Goal: Communication & Community: Answer question/provide support

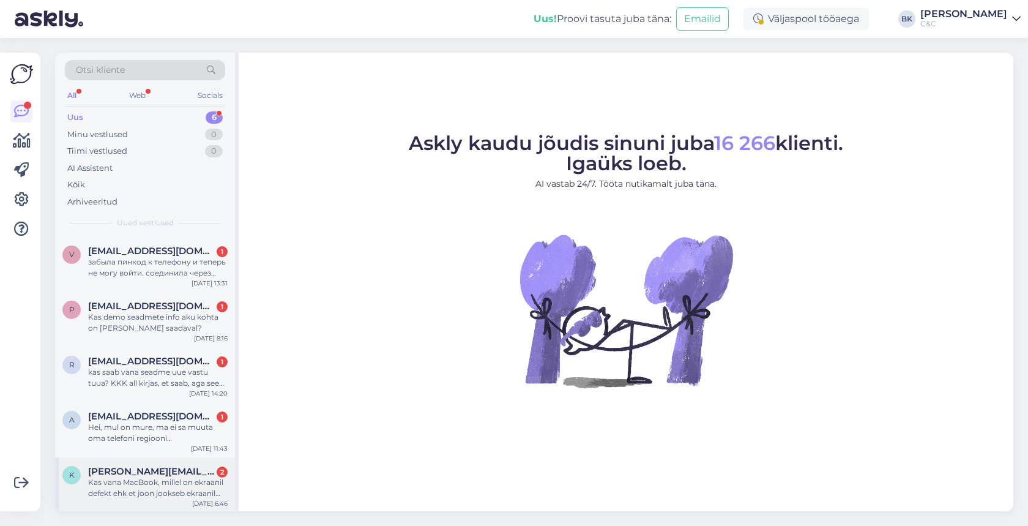
scroll to position [53, 0]
click at [122, 484] on div "Kas vana MacBook, millel on ekraanil defekt ehk et joon jookseb ekraanil keskel…" at bounding box center [158, 488] width 140 height 22
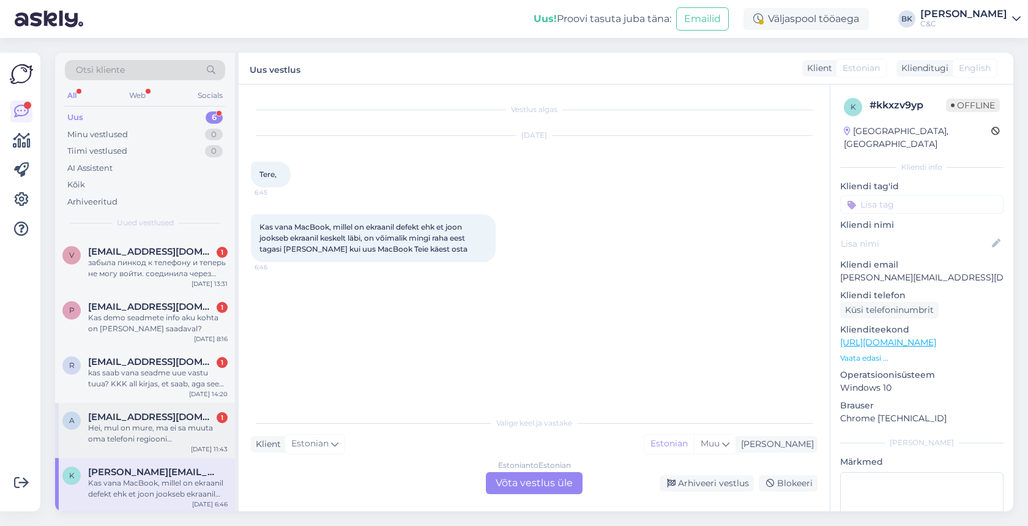
click at [154, 440] on div "Hei, mul on mure, ma ei sa muuta oma telefoni regiooni [GEOGRAPHIC_DATA], ostsi…" at bounding box center [158, 433] width 140 height 22
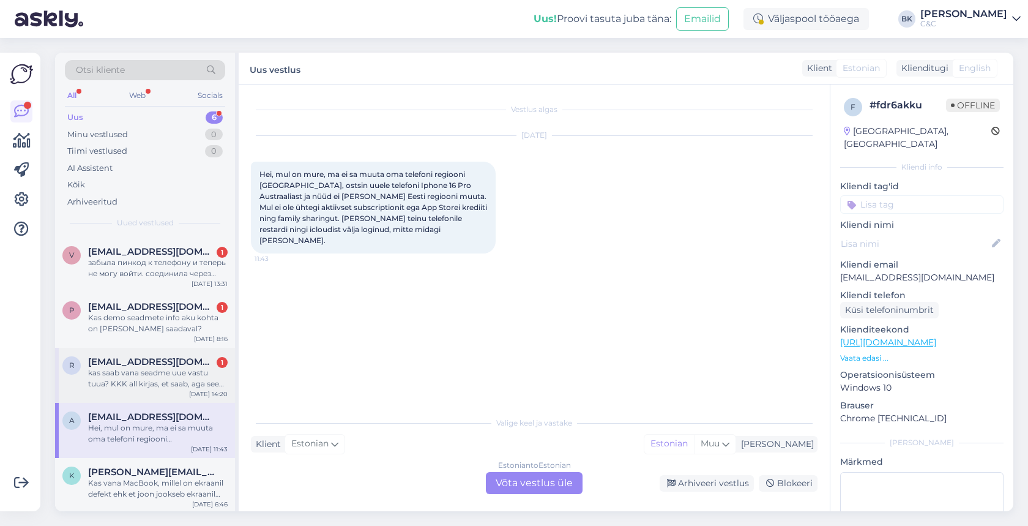
click at [179, 382] on div "kas saab vana seadme uue vastu tuua? KKK all kirjas, et saab, aga see kampaania…" at bounding box center [158, 378] width 140 height 22
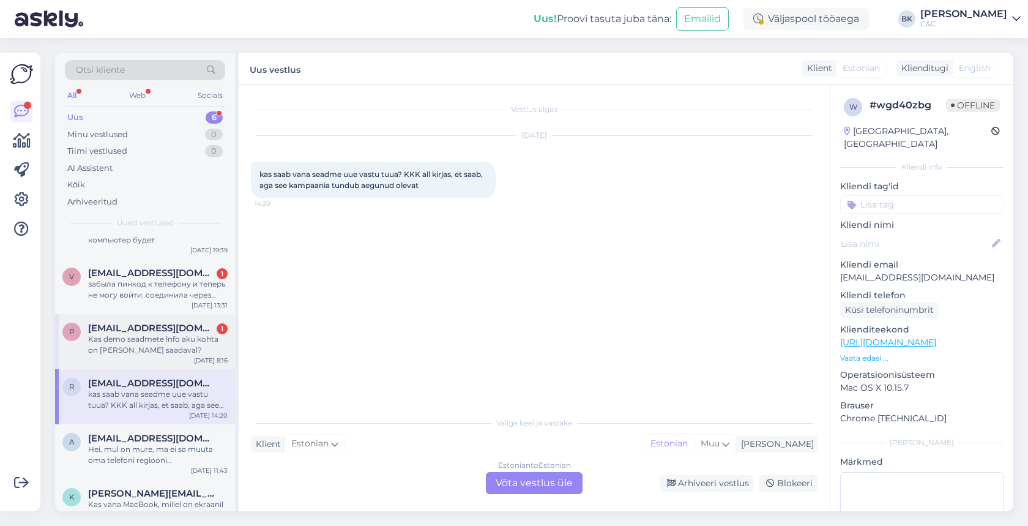
scroll to position [29, 0]
click at [172, 343] on div "Kas demo seadmete info aku kohta on [PERSON_NAME] saadaval?" at bounding box center [158, 347] width 140 height 22
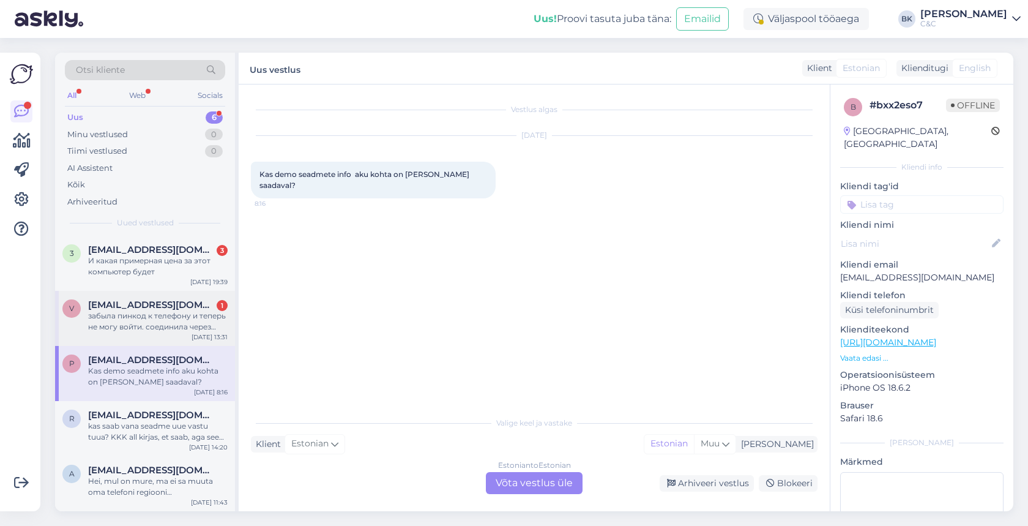
scroll to position [0, 0]
click at [181, 312] on div "забыла пинкод к телефону и теперь не могу войти. соединила через кабель ноутбук…" at bounding box center [158, 321] width 140 height 22
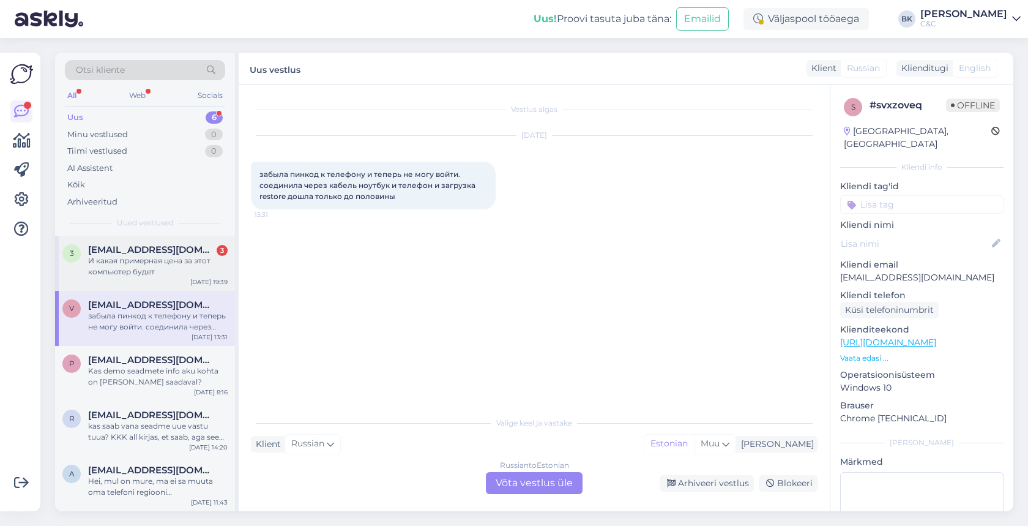
click at [176, 265] on div "И какая примерная цена за этот компьютер будет" at bounding box center [158, 266] width 140 height 22
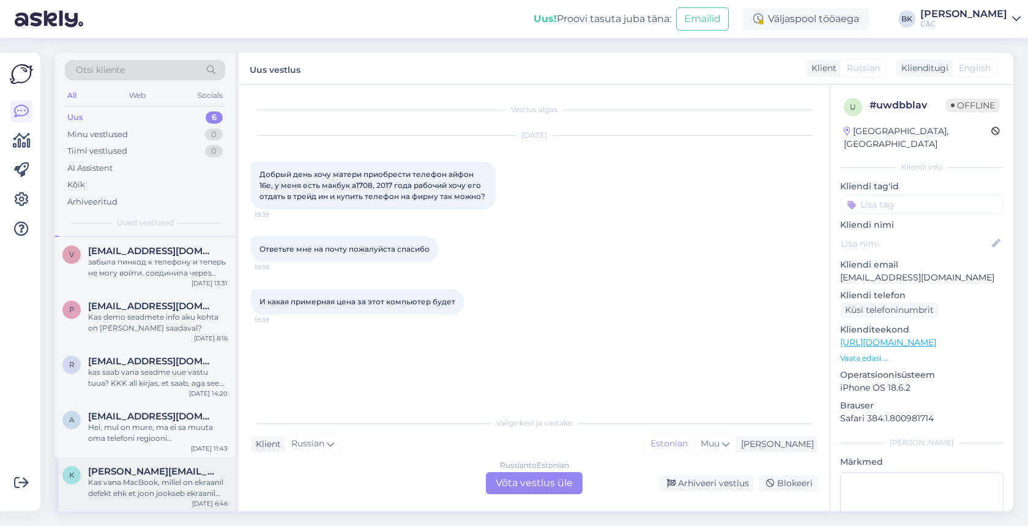
scroll to position [53, 0]
click at [131, 473] on span "[PERSON_NAME][EMAIL_ADDRESS][DOMAIN_NAME]" at bounding box center [151, 471] width 127 height 11
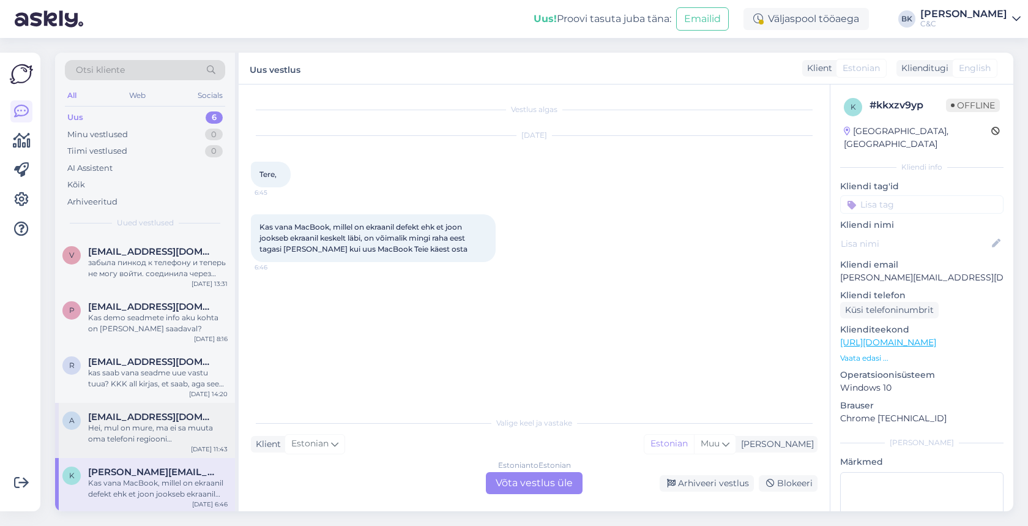
click at [152, 419] on span "[EMAIL_ADDRESS][DOMAIN_NAME]" at bounding box center [151, 416] width 127 height 11
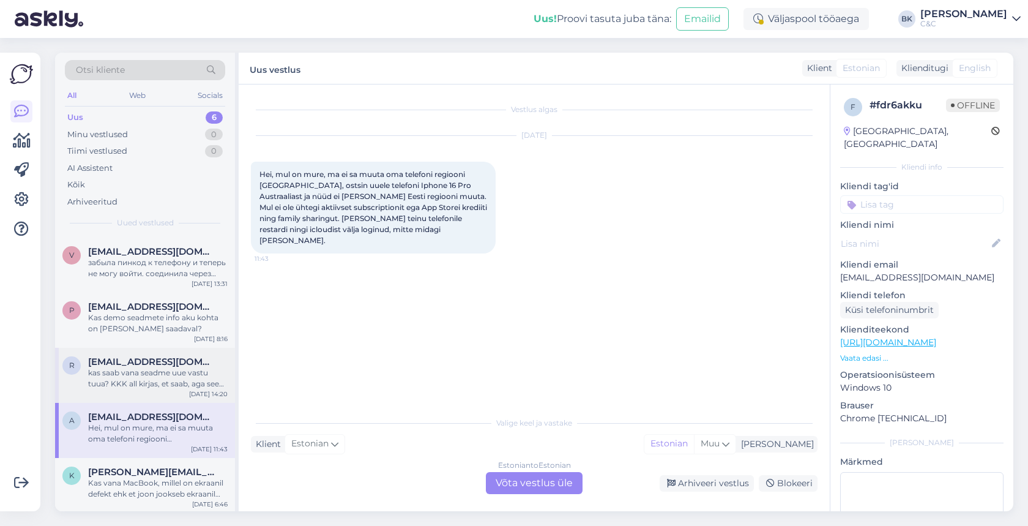
click at [168, 373] on div "kas saab vana seadme uue vastu tuua? KKK all kirjas, et saab, aga see kampaania…" at bounding box center [158, 378] width 140 height 22
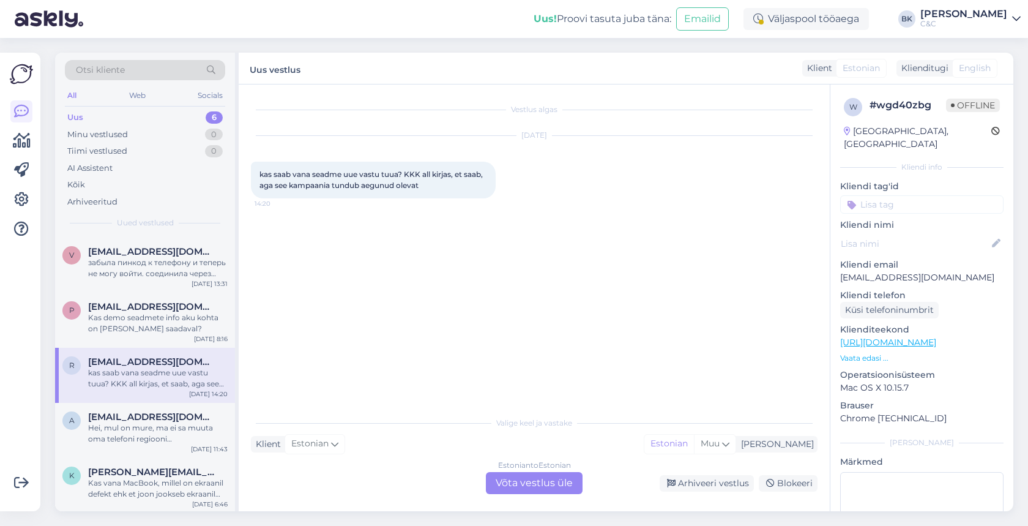
click at [551, 483] on div "Estonian to Estonian Võta vestlus üle" at bounding box center [534, 483] width 97 height 22
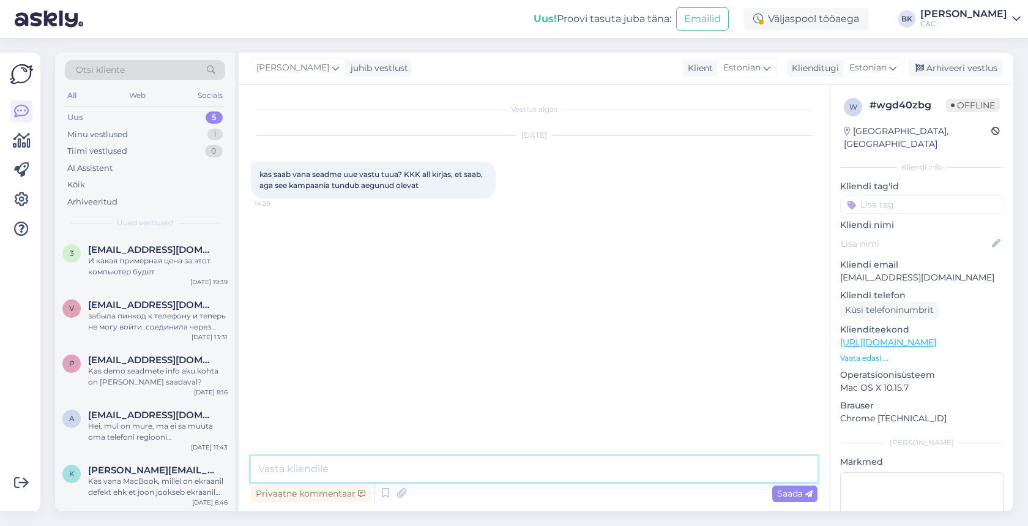
click at [494, 476] on textarea at bounding box center [534, 469] width 567 height 26
type textarea "Tere! Ikka saab, Trade-In võimalus on meie salongides alati!"
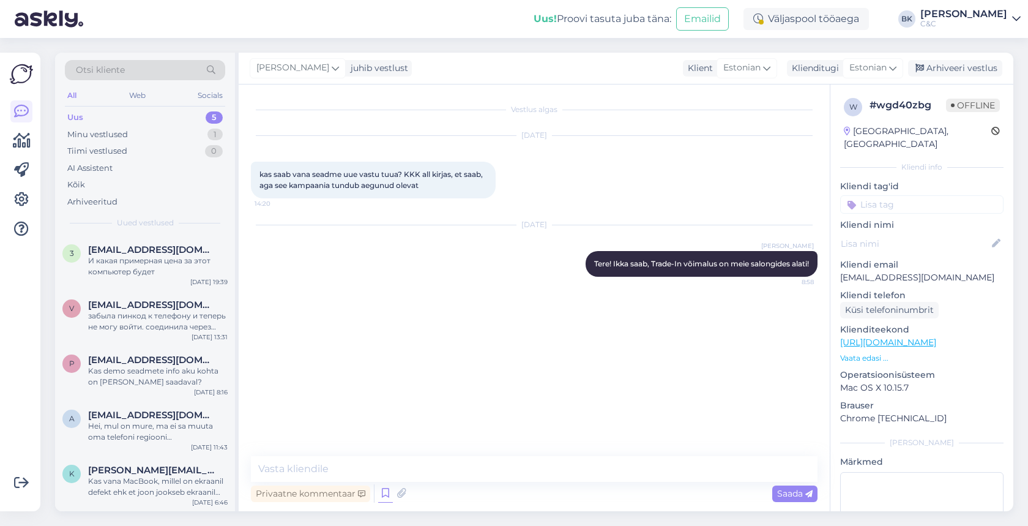
click at [384, 496] on icon at bounding box center [385, 493] width 15 height 18
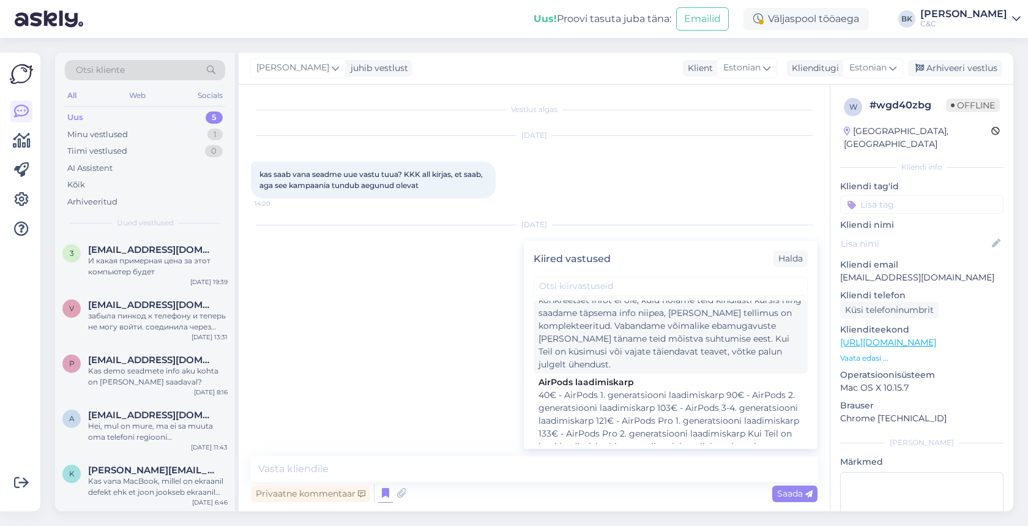
scroll to position [906, 0]
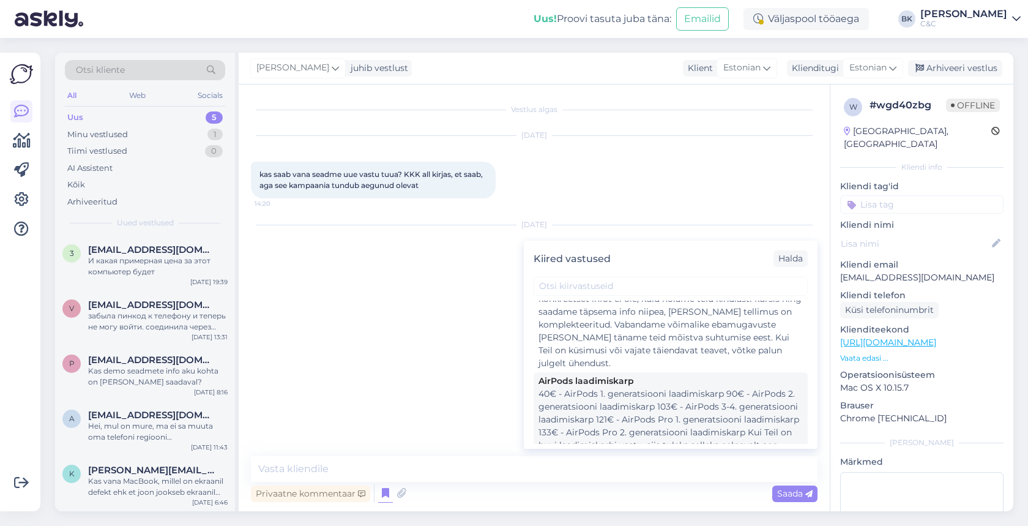
click at [670, 387] on div "40€ - AirPods 1. generatsiooni laadimiskarp 90€ - AirPods 2. generatsiooni laad…" at bounding box center [670, 445] width 264 height 116
type textarea "40€ - AirPods 1. generatsiooni laadimiskarp 90€ - AirPods 2. generatsiooni laad…"
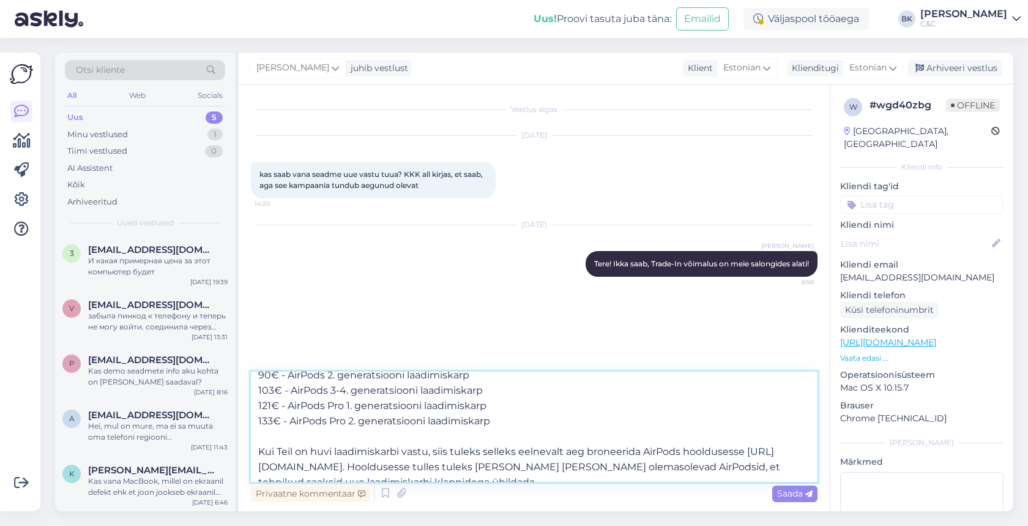
scroll to position [37, 0]
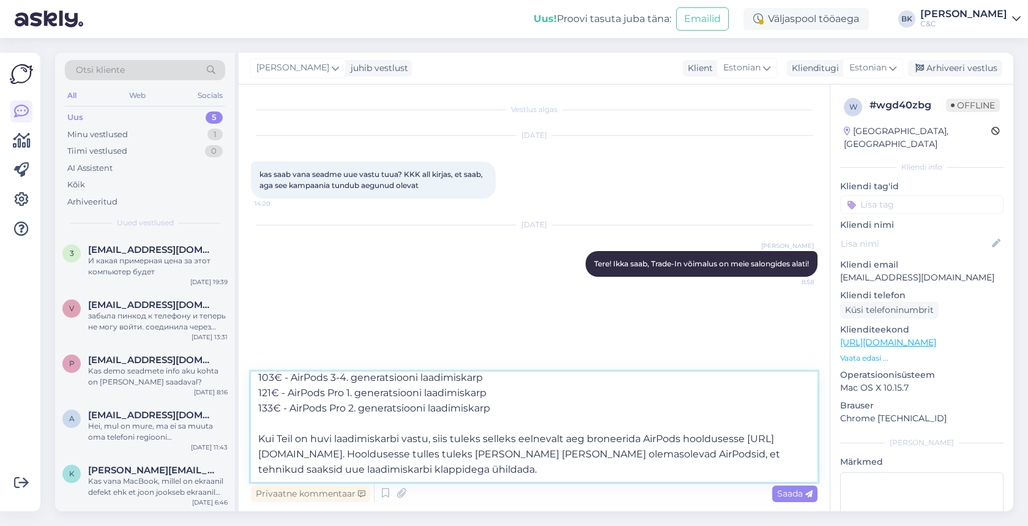
drag, startPoint x: 258, startPoint y: 382, endPoint x: 448, endPoint y: 483, distance: 215.1
click at [448, 483] on div "40€ - AirPods 1. generatsiooni laadimiskarp 90€ - AirPods 2. generatsiooni laad…" at bounding box center [534, 437] width 567 height 133
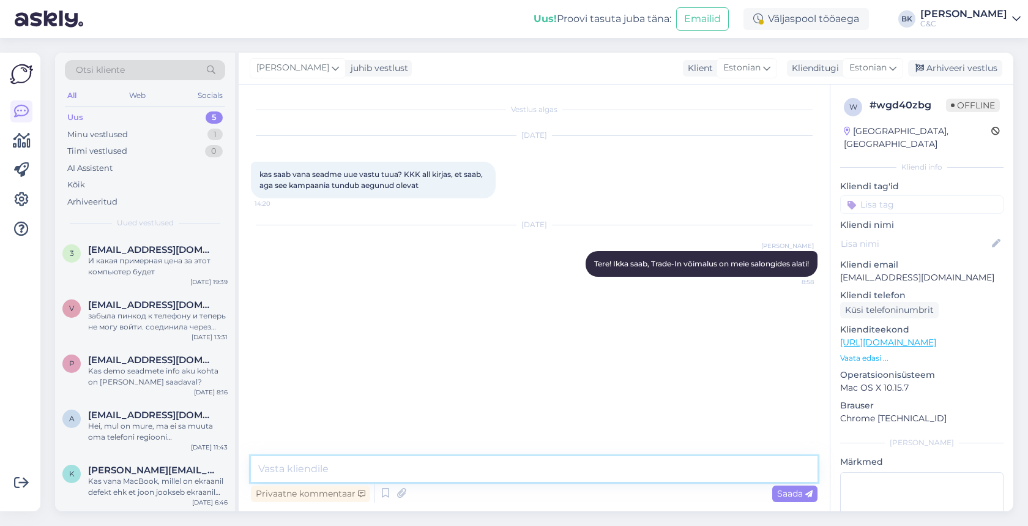
scroll to position [0, 0]
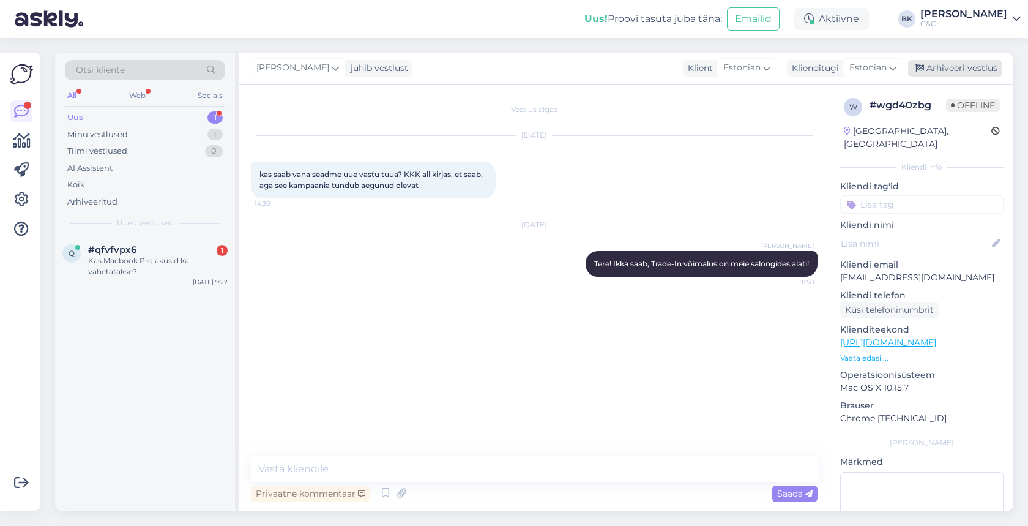
click at [953, 67] on div "Arhiveeri vestlus" at bounding box center [955, 68] width 94 height 17
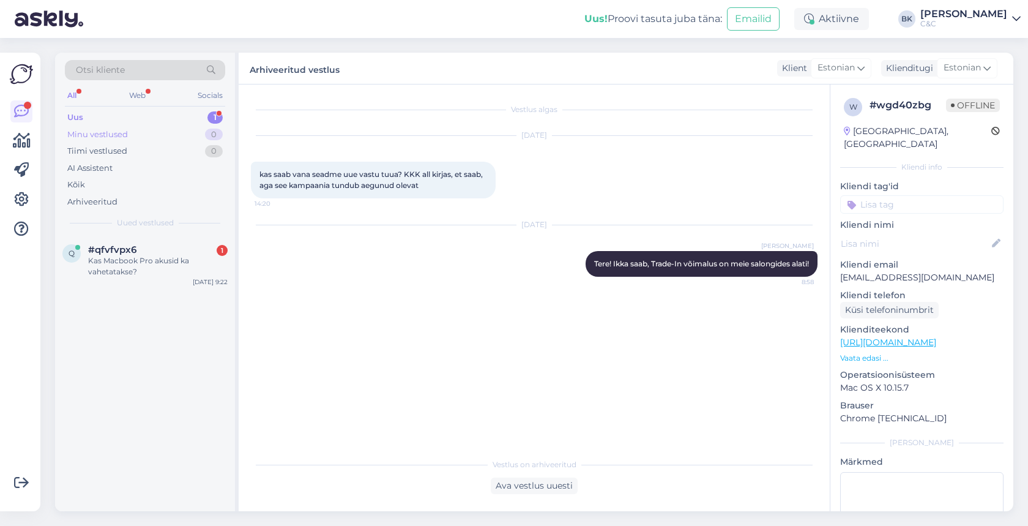
click at [181, 127] on div "Minu vestlused 0" at bounding box center [145, 134] width 160 height 17
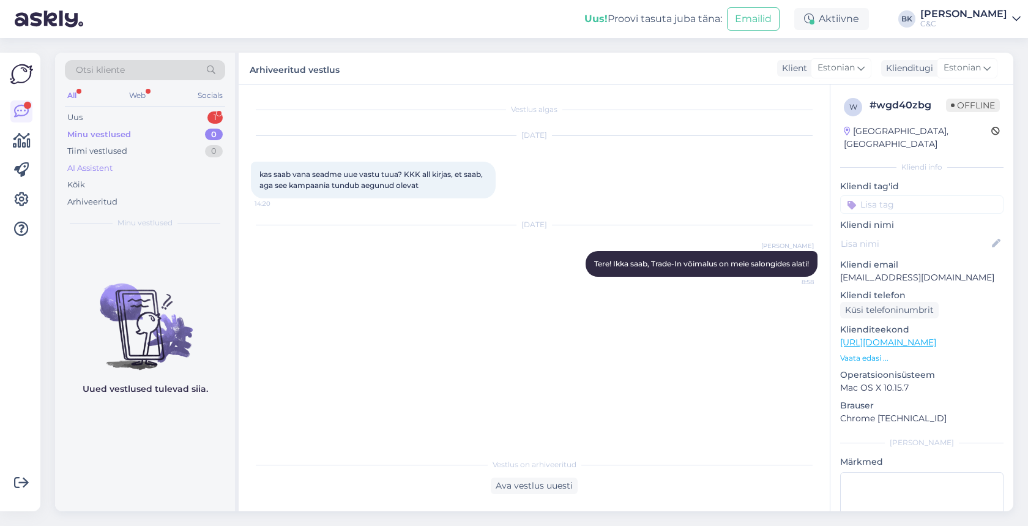
click at [181, 165] on div "AI Assistent" at bounding box center [145, 168] width 160 height 17
click at [174, 151] on div "Tiimi vestlused 0" at bounding box center [145, 151] width 160 height 17
click at [180, 203] on div "Arhiveeritud" at bounding box center [145, 201] width 160 height 17
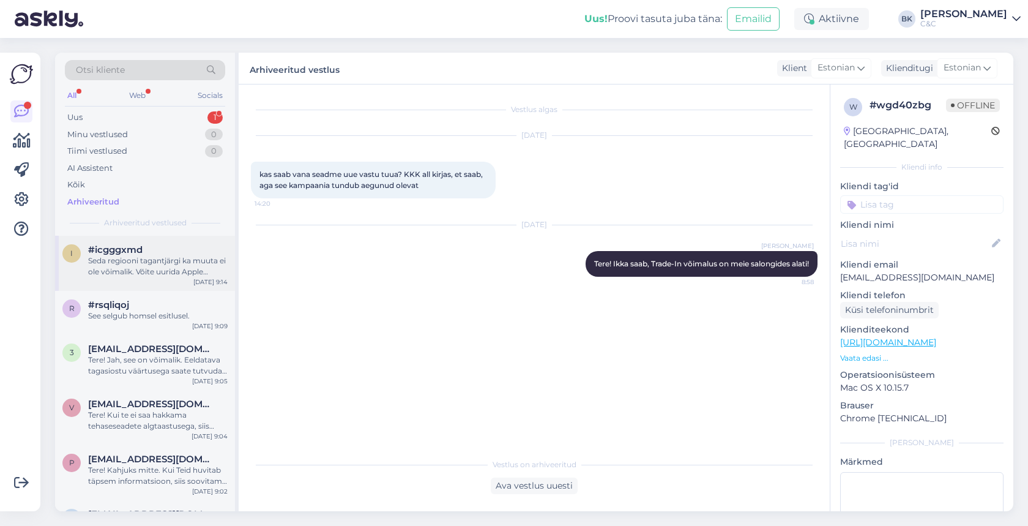
click at [180, 247] on div "#icgggxmd" at bounding box center [158, 249] width 140 height 11
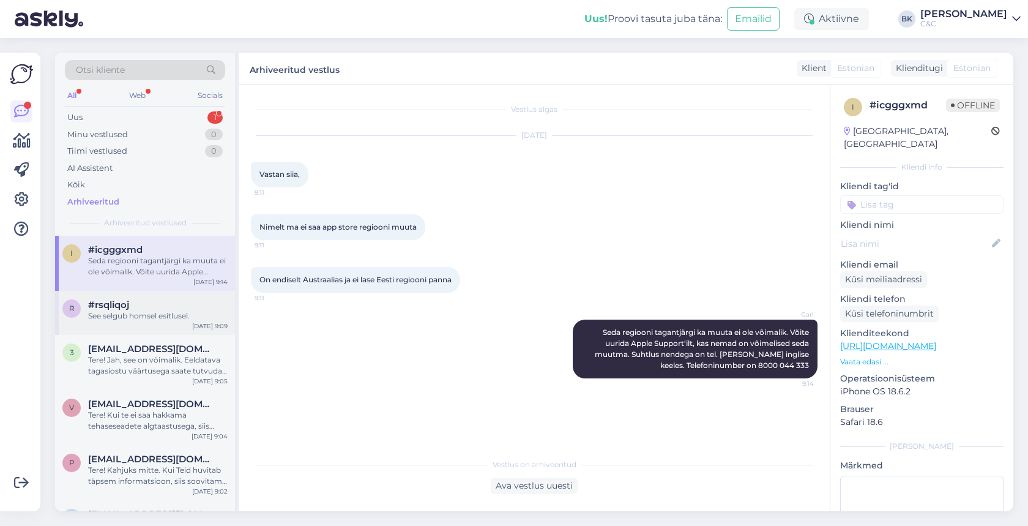
click at [163, 315] on div "See selgub homsel esitlusel." at bounding box center [158, 315] width 140 height 11
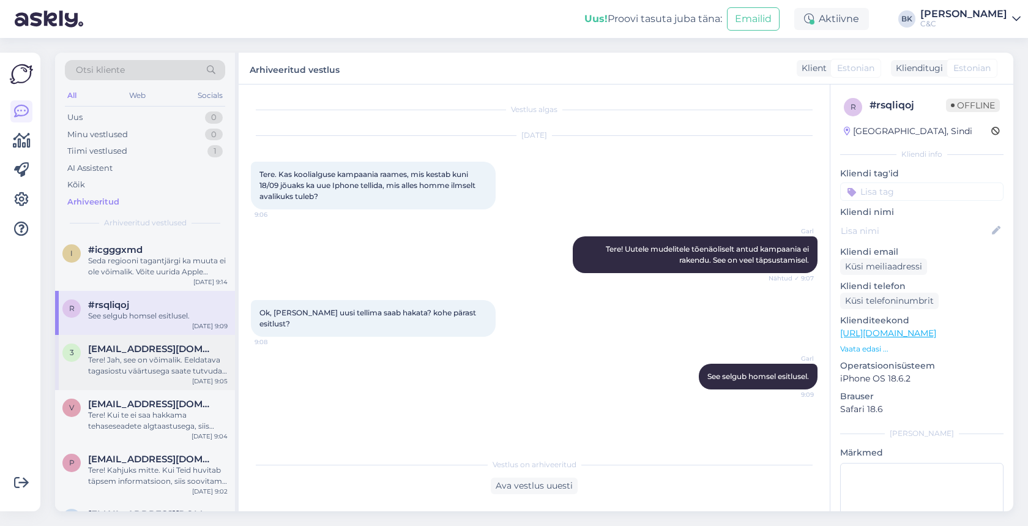
click at [162, 365] on div "Tere! Jah, see on võimalik. Eeldatava tagasiostu väärtusega saate tutvuda siin:…" at bounding box center [158, 365] width 140 height 22
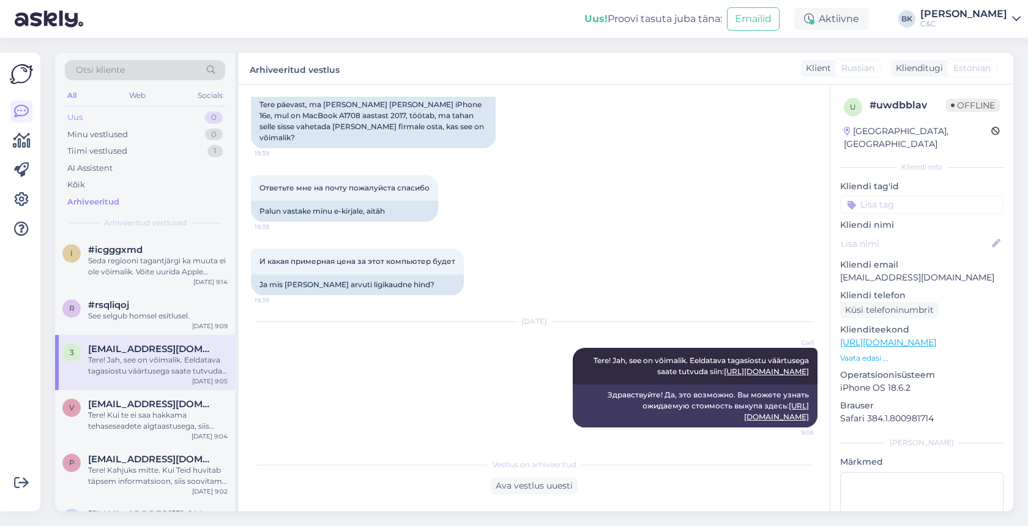
click at [171, 121] on div "Uus 0" at bounding box center [145, 117] width 160 height 17
